Goal: Find specific page/section: Find specific page/section

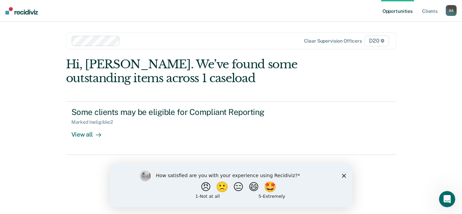
click at [344, 178] on div "How satisfied are you with your experience using Recidiviz? 😠 🙁 😑 😄 🤩 1 - Not a…" at bounding box center [231, 185] width 242 height 44
click at [344, 177] on div "How satisfied are you with your experience using Recidiviz? 😠 🙁 😑 😄 🤩 1 - Not a…" at bounding box center [231, 185] width 242 height 44
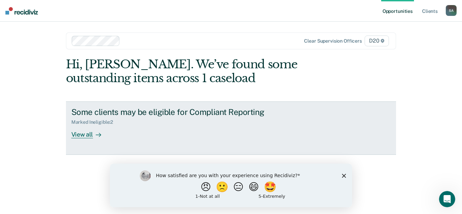
click at [159, 139] on link "Some clients may be eligible for Compliant Reporting Marked Ineligible : 2 View…" at bounding box center [231, 127] width 330 height 53
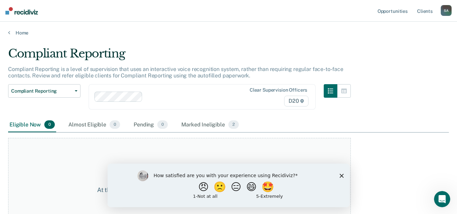
click at [341, 177] on icon "Close survey" at bounding box center [341, 175] width 4 height 4
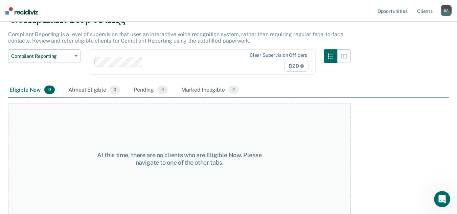
scroll to position [35, 0]
click at [215, 91] on div "Marked Ineligible 2" at bounding box center [210, 89] width 60 height 15
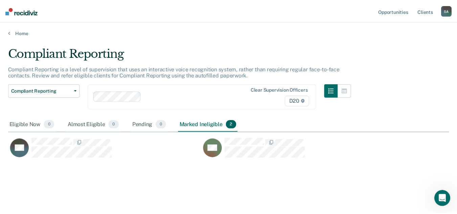
scroll to position [112, 440]
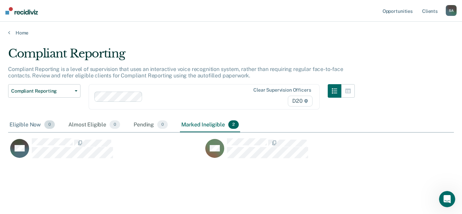
click at [40, 124] on div "Eligible Now 0" at bounding box center [32, 125] width 48 height 15
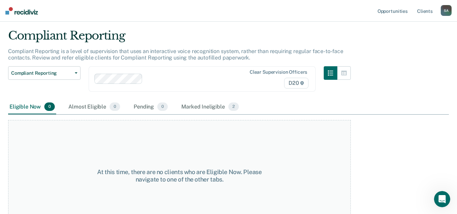
scroll to position [35, 0]
